Goal: Task Accomplishment & Management: Complete application form

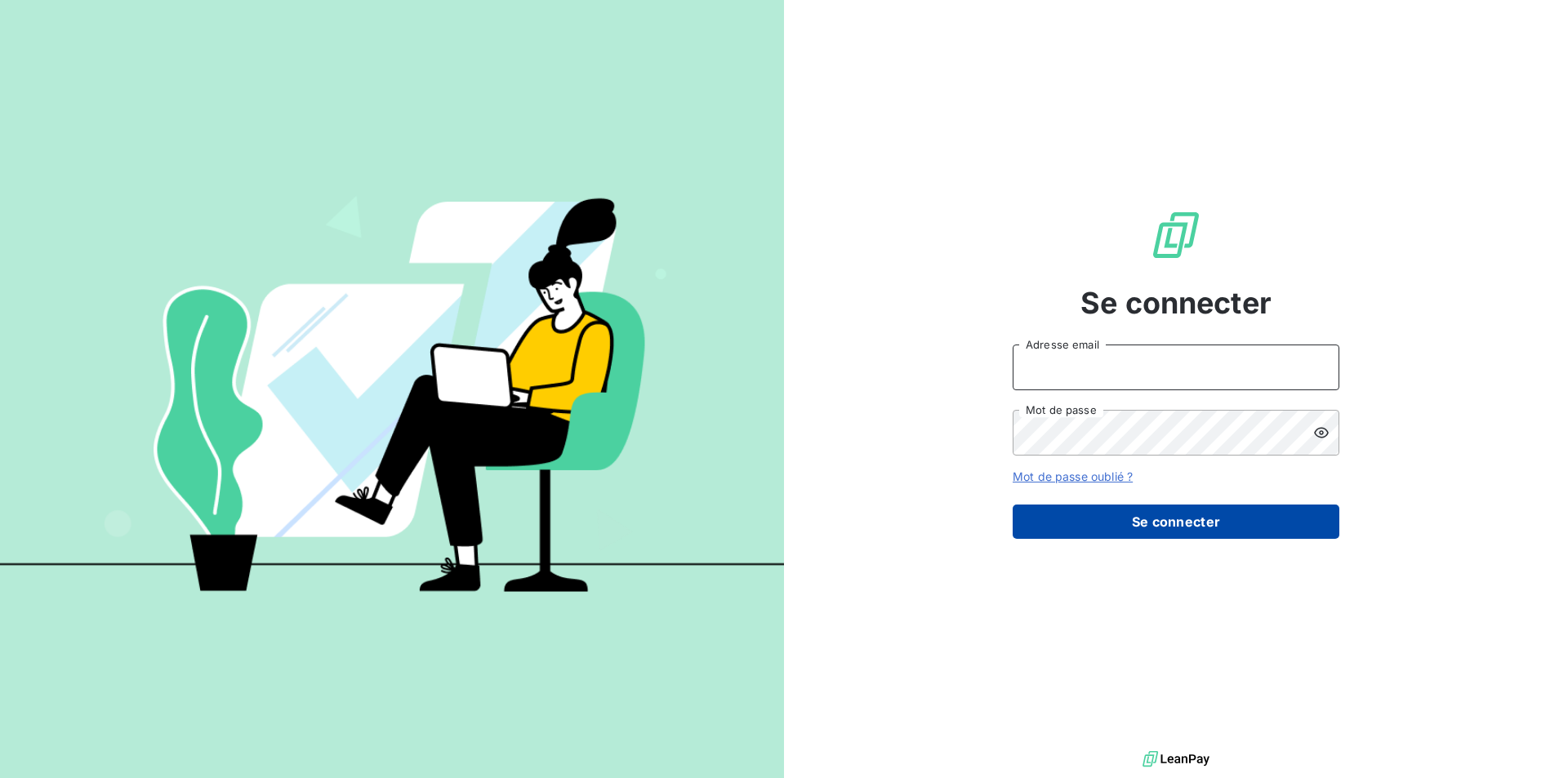
type input "[EMAIL_ADDRESS][DOMAIN_NAME]"
click at [1167, 533] on button "Se connecter" at bounding box center [1176, 522] width 327 height 35
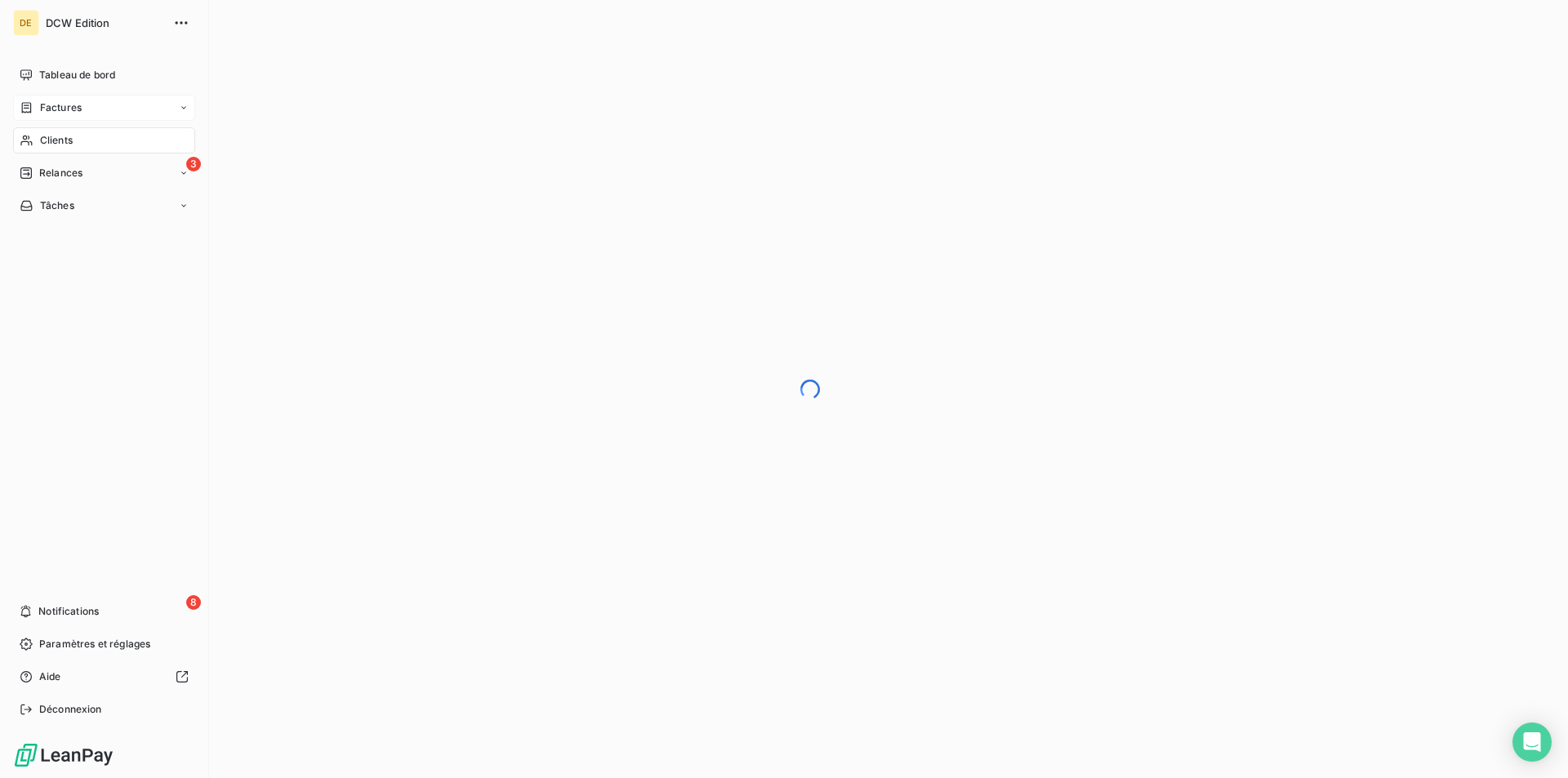
click at [80, 109] on span "Factures" at bounding box center [61, 108] width 42 height 15
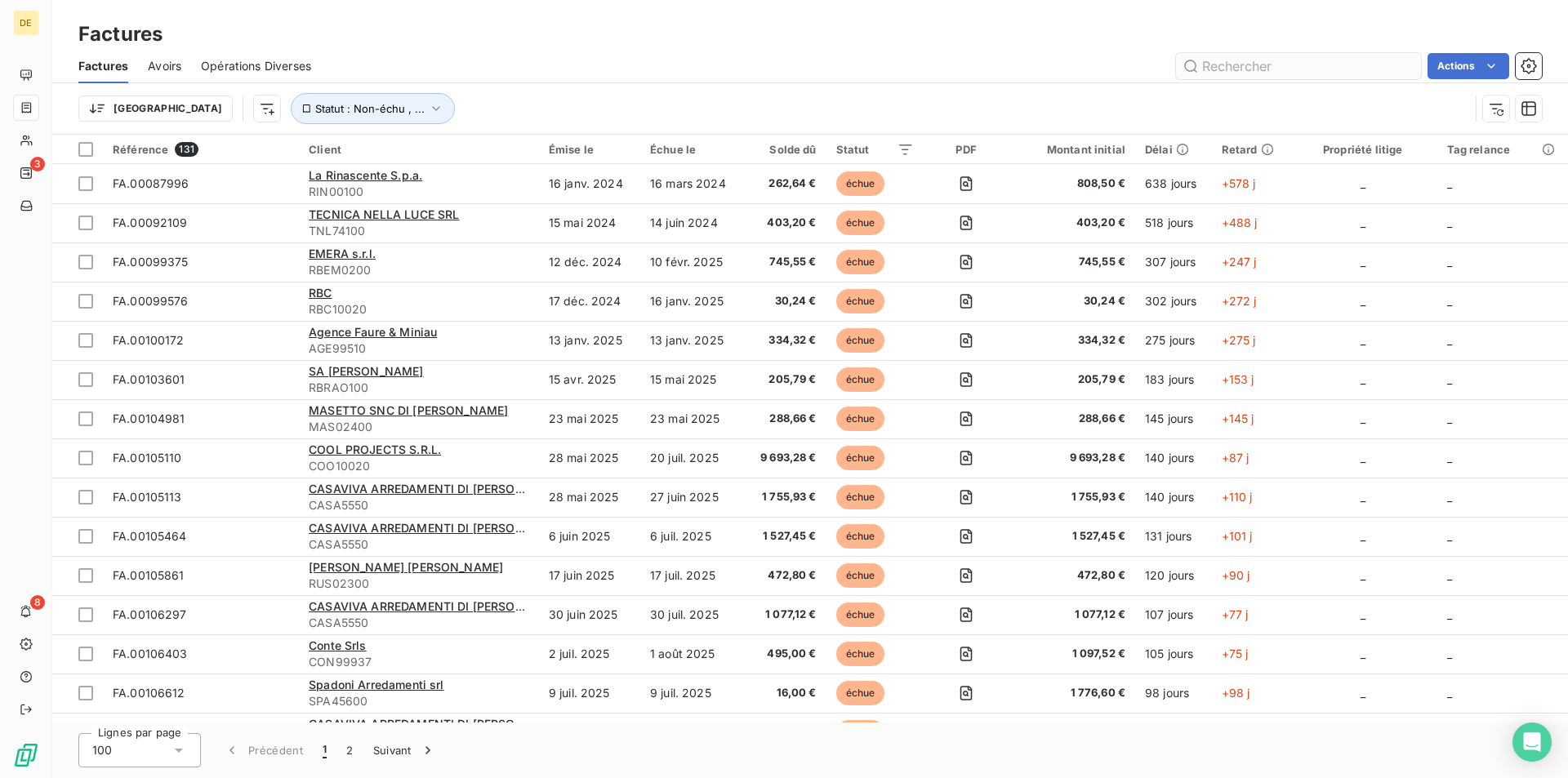
click at [1270, 59] on input "text" at bounding box center [1298, 66] width 245 height 26
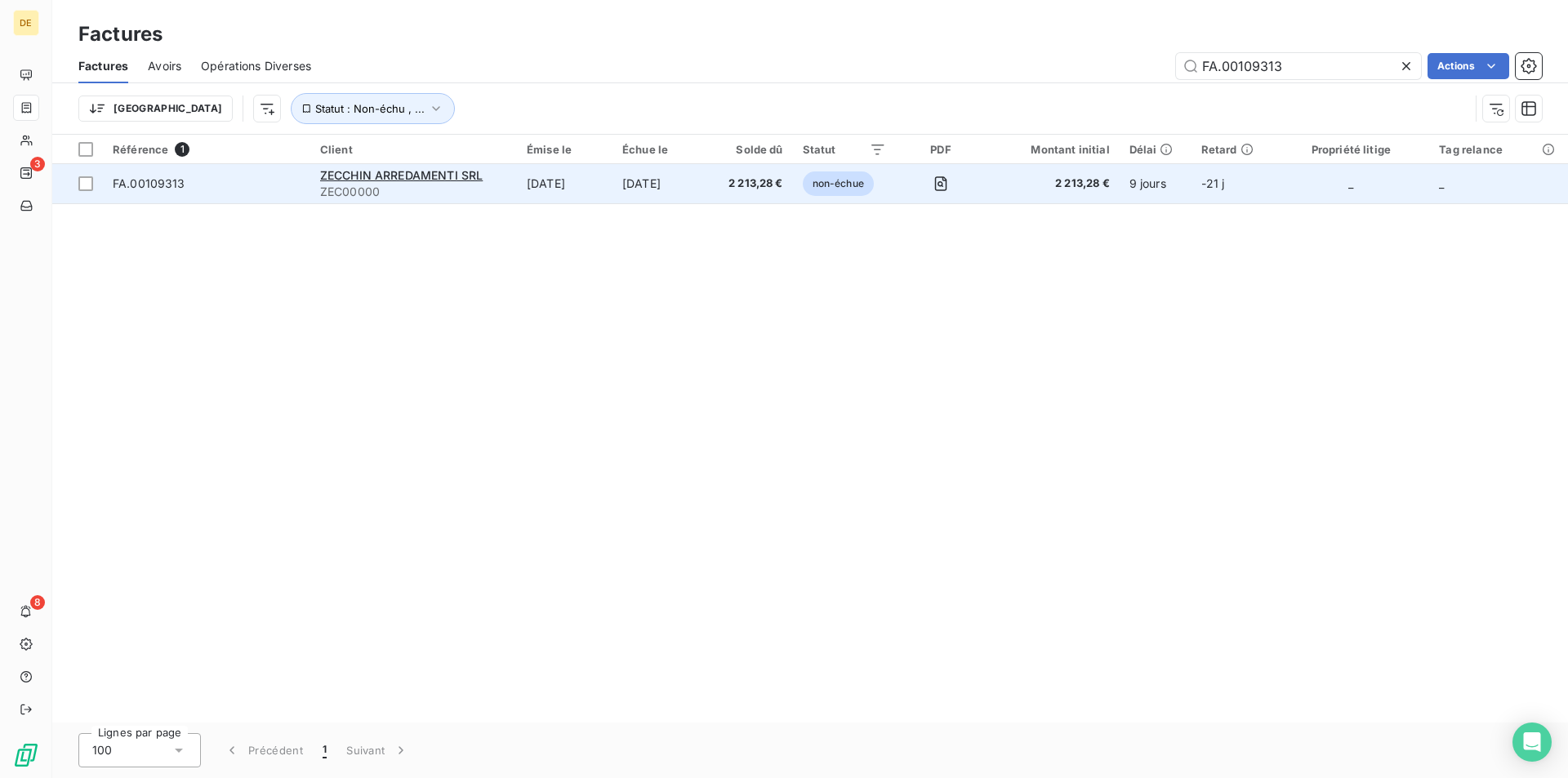
type input "FA.00109313"
click at [583, 184] on td "[DATE]" at bounding box center [565, 183] width 96 height 39
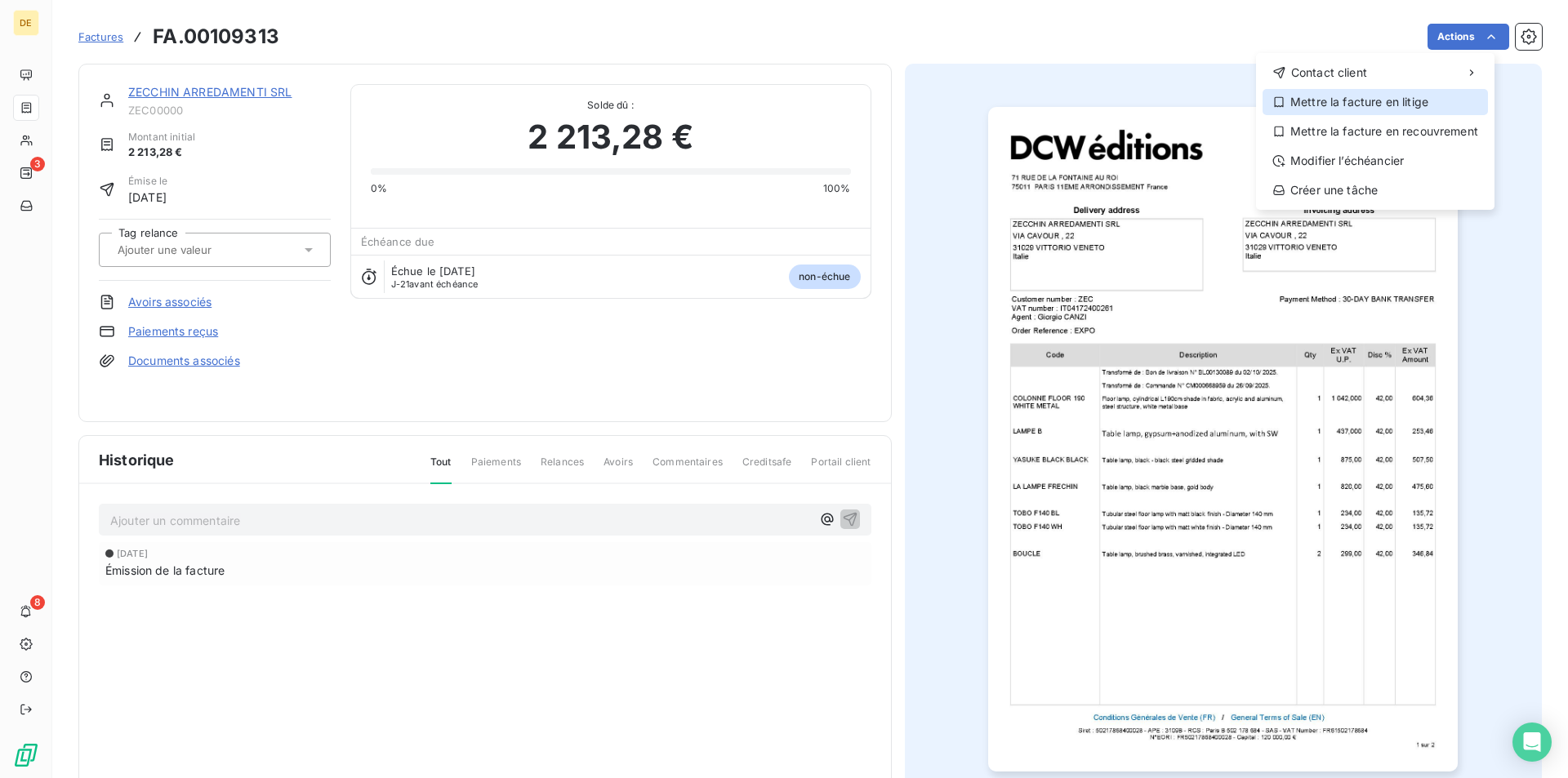
click at [1383, 100] on div "Mettre la facture en litige" at bounding box center [1375, 102] width 225 height 26
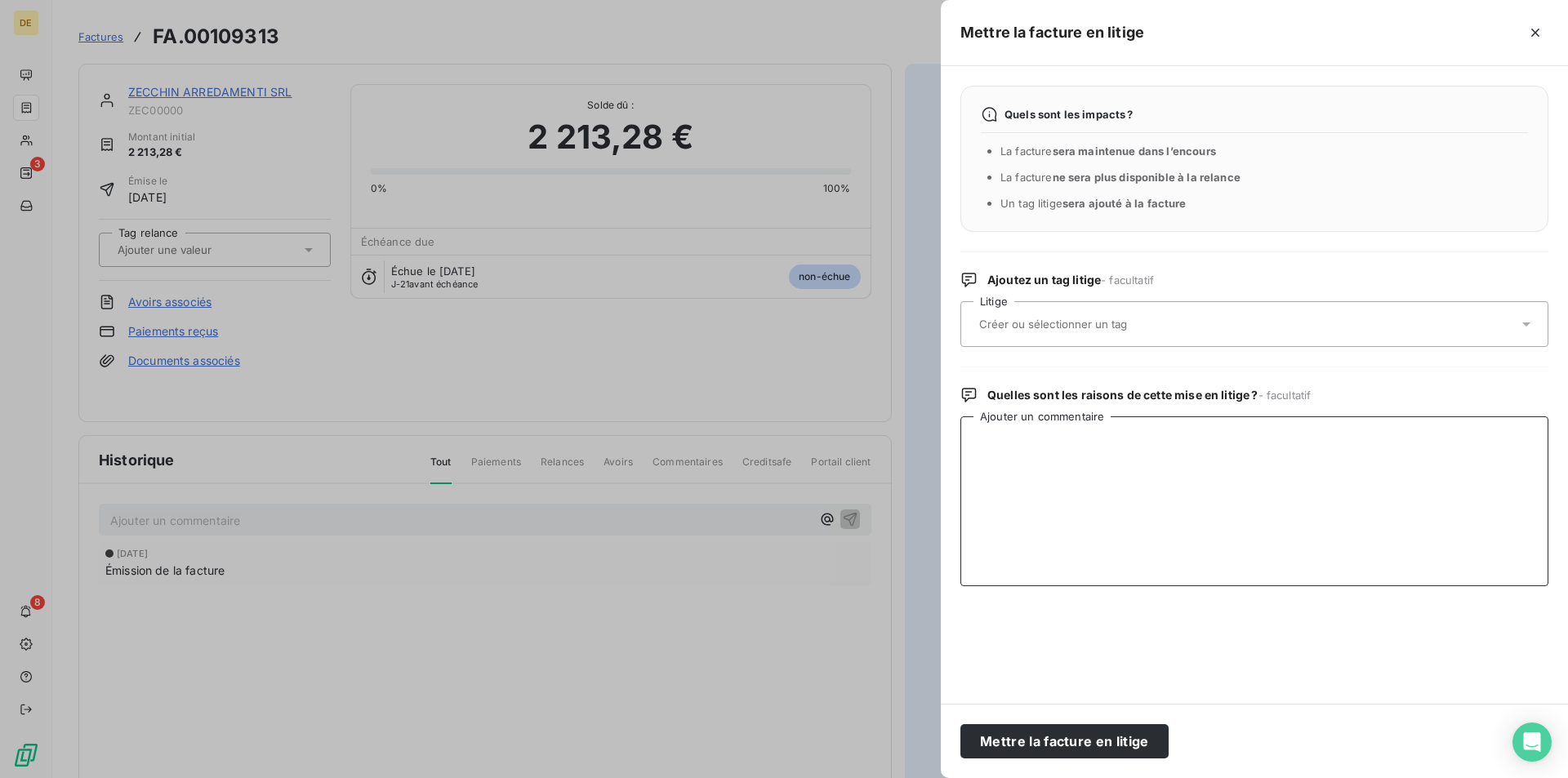
click at [1226, 433] on textarea "Ajouter un commentaire" at bounding box center [1254, 502] width 588 height 170
click at [1108, 462] on textarea "Ajouter un commentaire" at bounding box center [1254, 502] width 588 height 170
click at [1524, 324] on icon at bounding box center [1526, 325] width 8 height 4
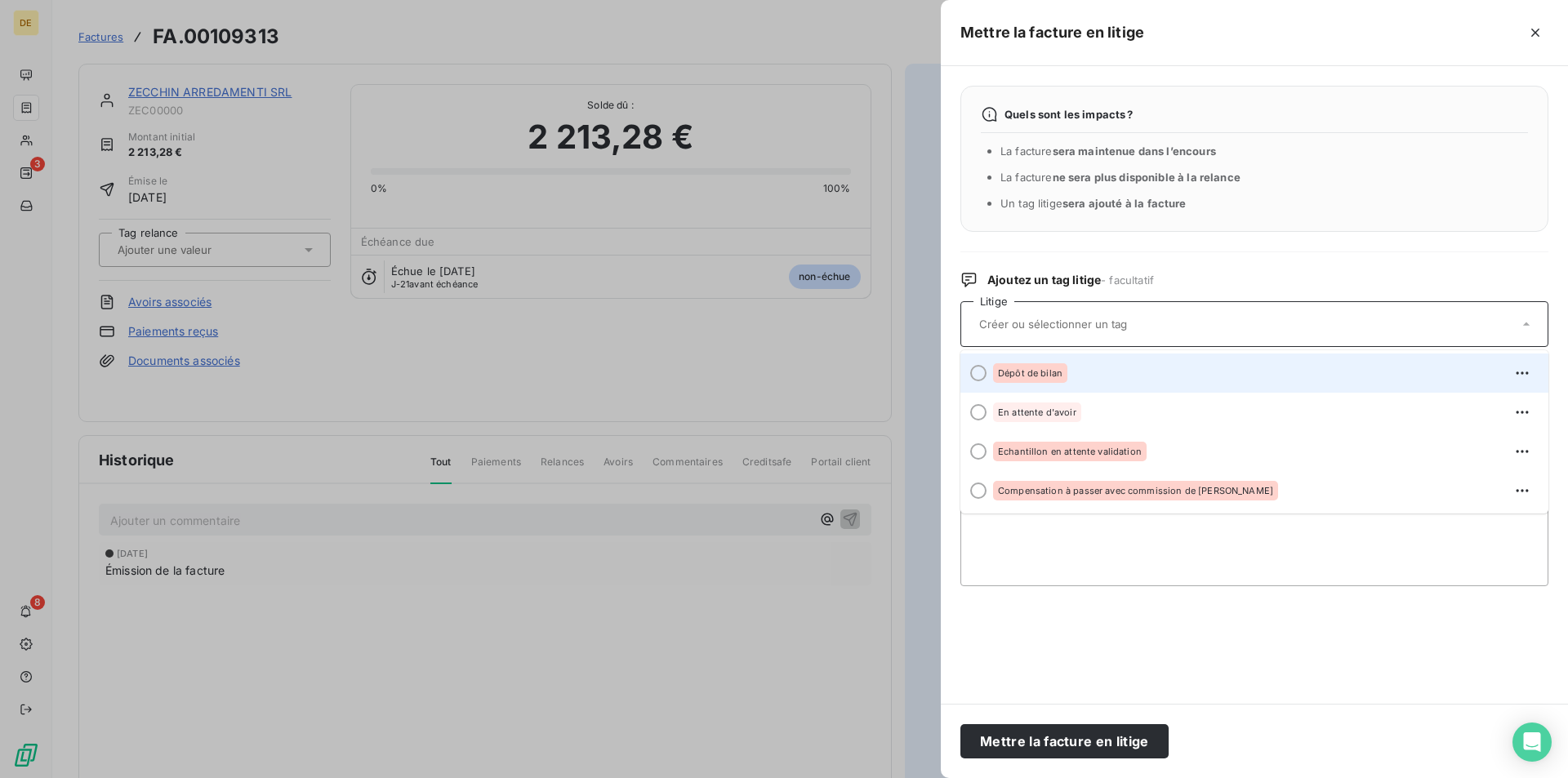
click at [979, 372] on div at bounding box center [979, 373] width 16 height 16
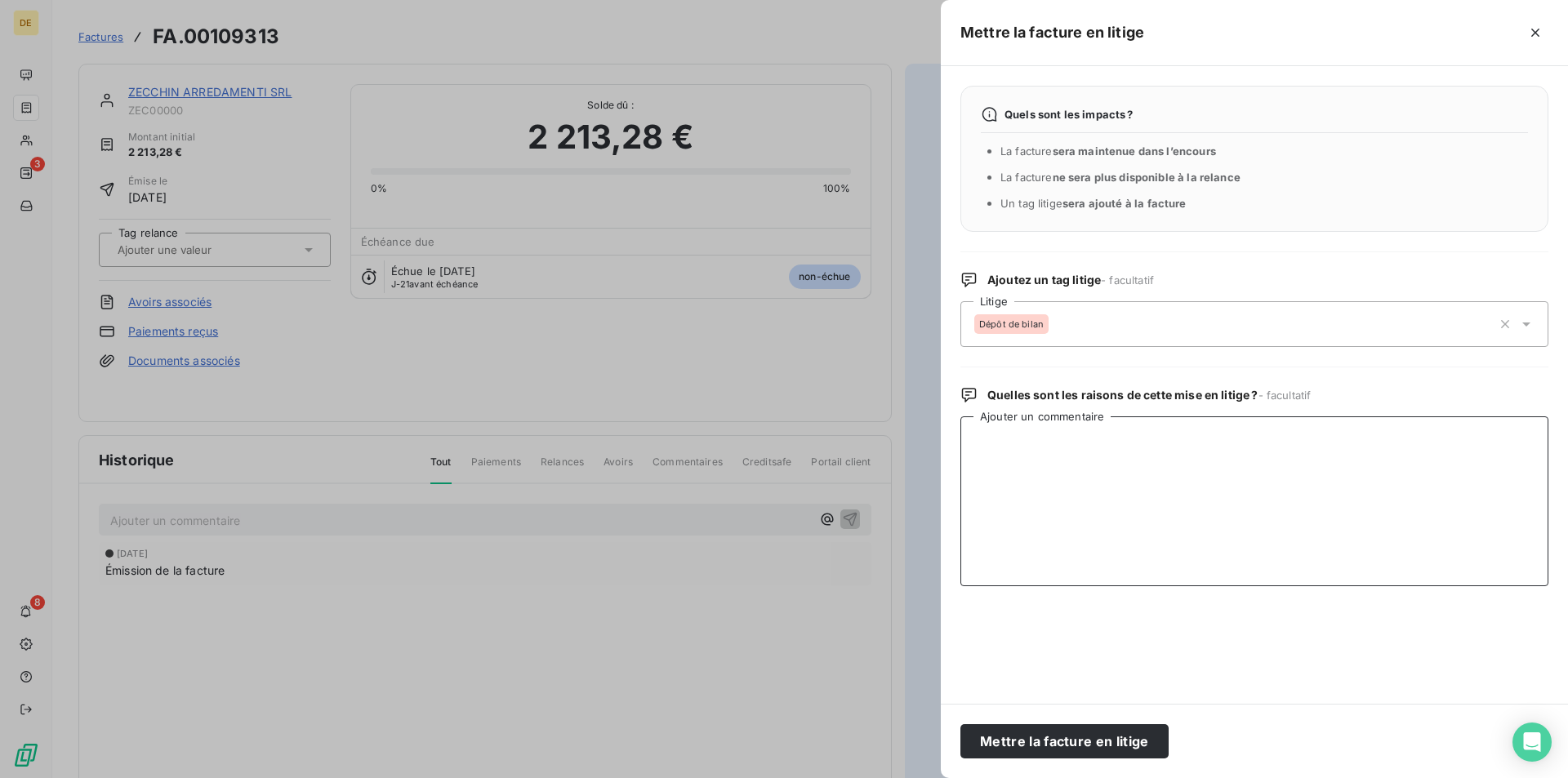
click at [1004, 447] on textarea "Ajouter un commentaire" at bounding box center [1254, 502] width 588 height 170
click at [1522, 318] on icon at bounding box center [1526, 324] width 16 height 16
click at [1003, 528] on textarea "Ajouter un commentaire" at bounding box center [1254, 502] width 588 height 170
click at [1054, 316] on div "Dépôt de bilan" at bounding box center [1233, 324] width 518 height 39
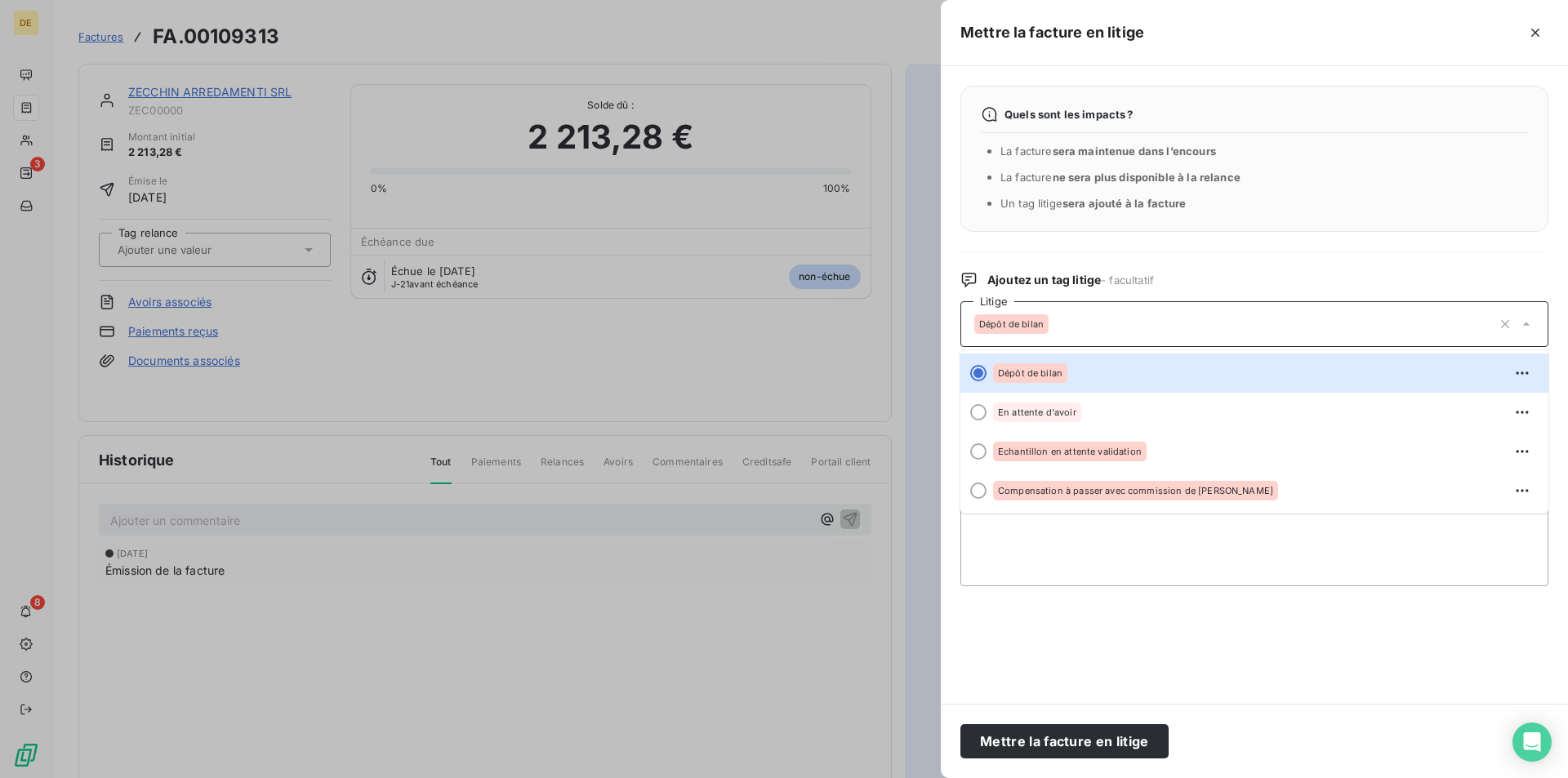
click at [1507, 326] on icon "button" at bounding box center [1505, 324] width 8 height 8
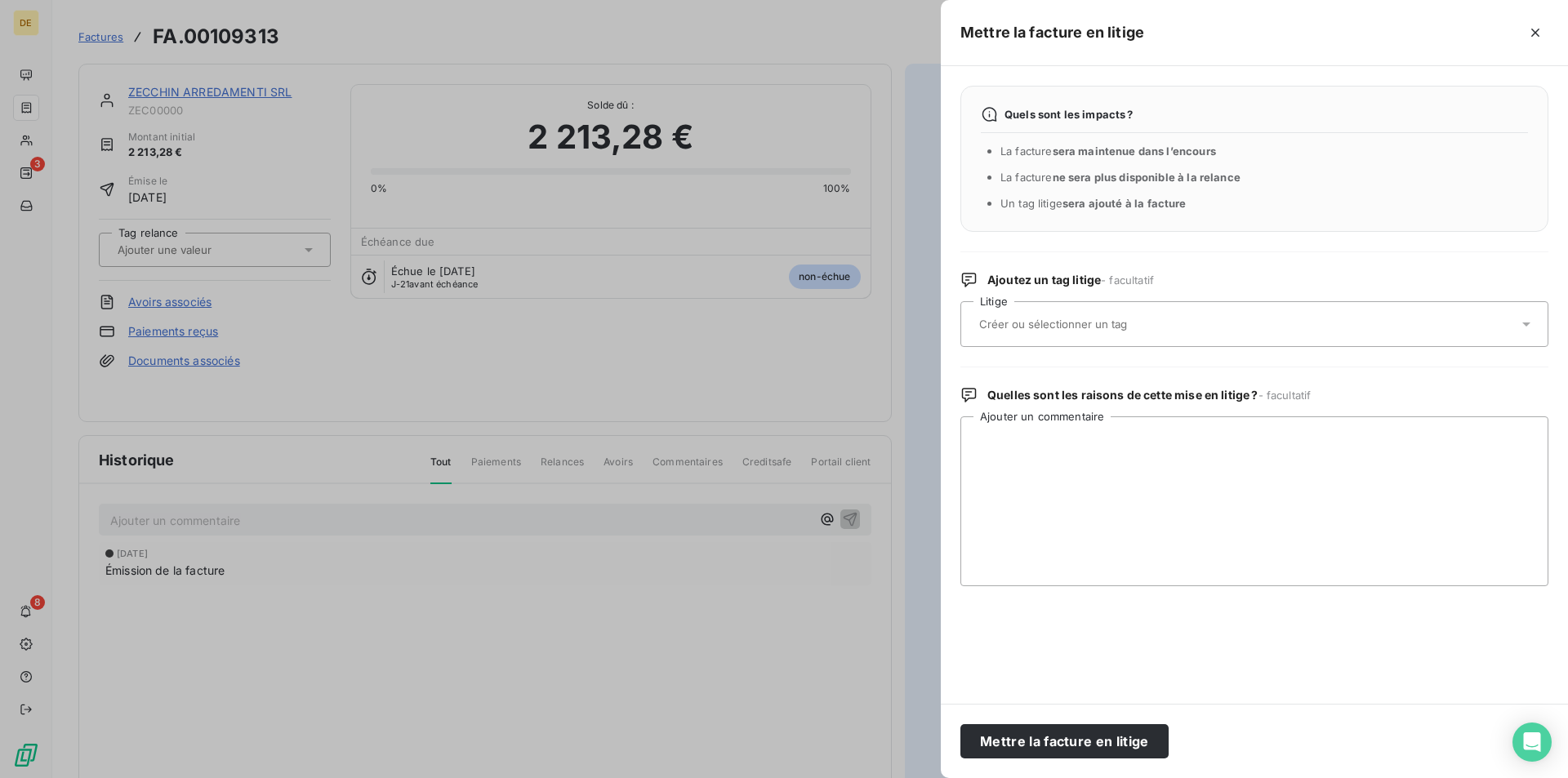
click at [1092, 535] on textarea "Ajouter un commentaire" at bounding box center [1254, 502] width 588 height 170
click at [1054, 442] on textarea "Ajouter un commentaire" at bounding box center [1254, 502] width 588 height 170
type textarea "Marchandise reçue partiellement, en attente retour LOG"
click at [1100, 742] on button "Mettre la facture en litige" at bounding box center [1064, 742] width 208 height 35
